Goal: Task Accomplishment & Management: Complete application form

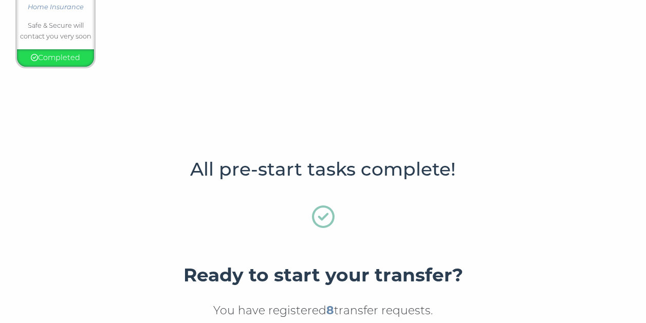
scroll to position [540, 0]
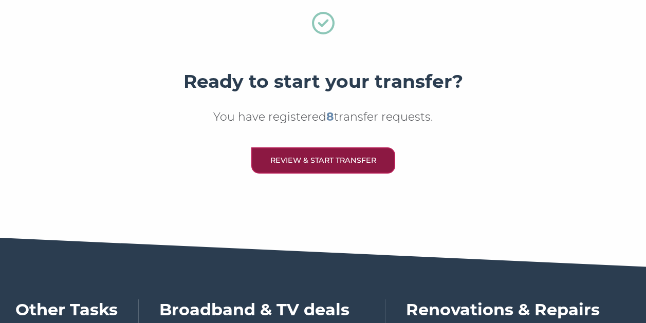
click at [286, 155] on link "Review & Start Transfer" at bounding box center [323, 160] width 144 height 26
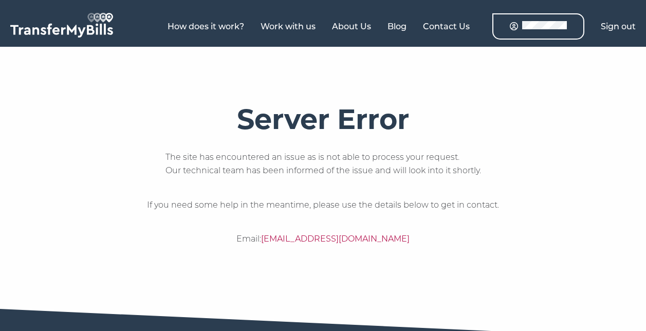
click at [520, 33] on link at bounding box center [538, 26] width 92 height 26
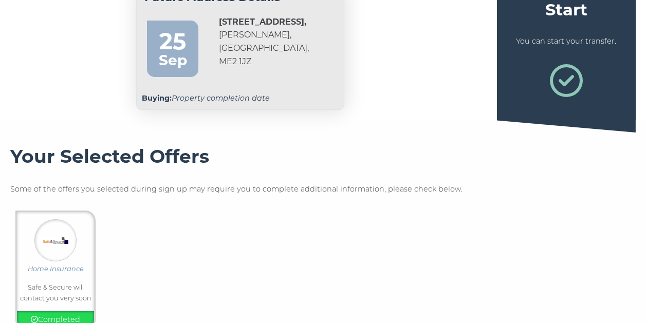
scroll to position [90, 0]
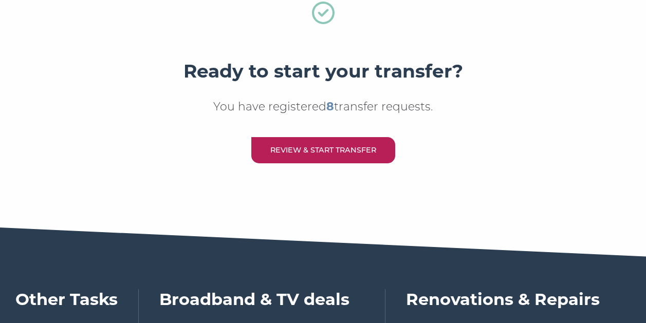
scroll to position [578, 0]
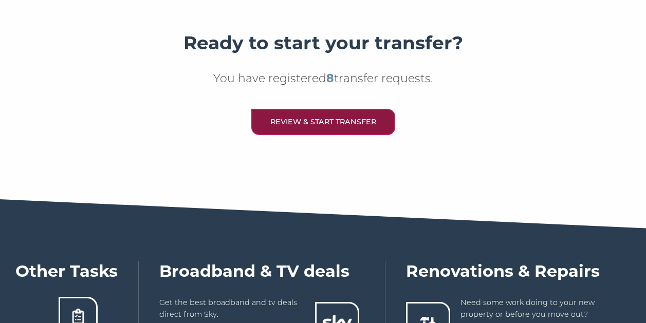
click at [305, 126] on link "Review & Start Transfer" at bounding box center [323, 122] width 144 height 26
